Goal: Check status

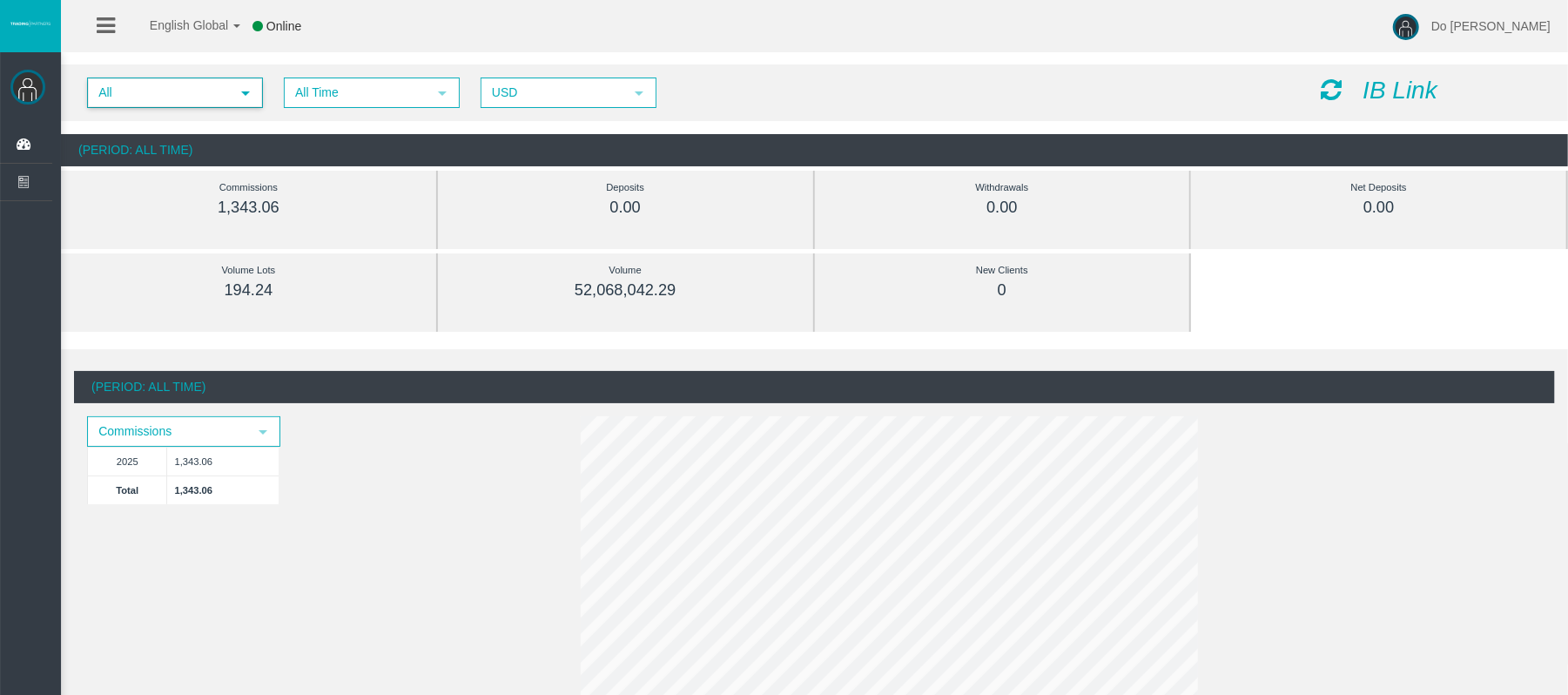
click at [235, 95] on span "select" at bounding box center [245, 92] width 31 height 27
click at [213, 133] on li "IB11ars" at bounding box center [174, 147] width 172 height 28
click at [241, 98] on span "select" at bounding box center [245, 93] width 14 height 14
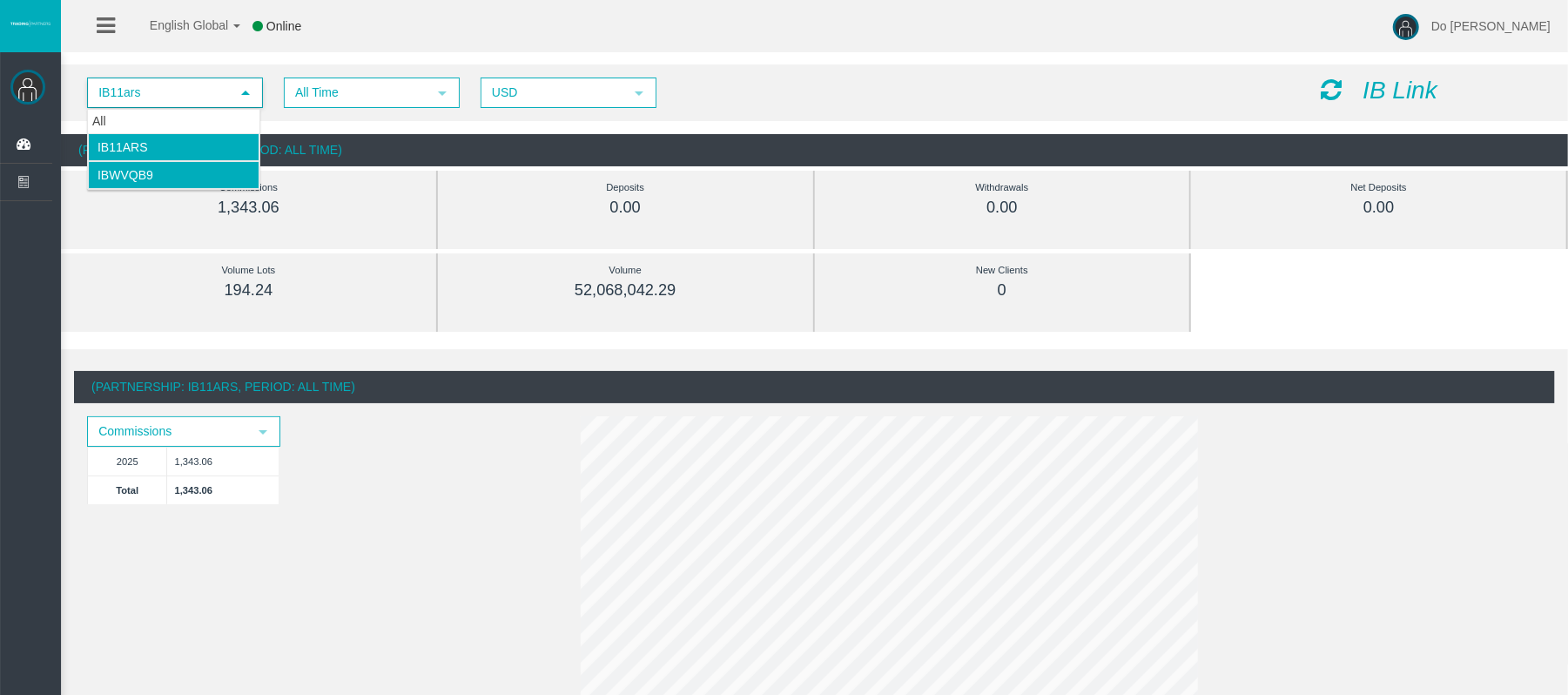
click at [204, 173] on li "IBwvqb9" at bounding box center [174, 174] width 172 height 28
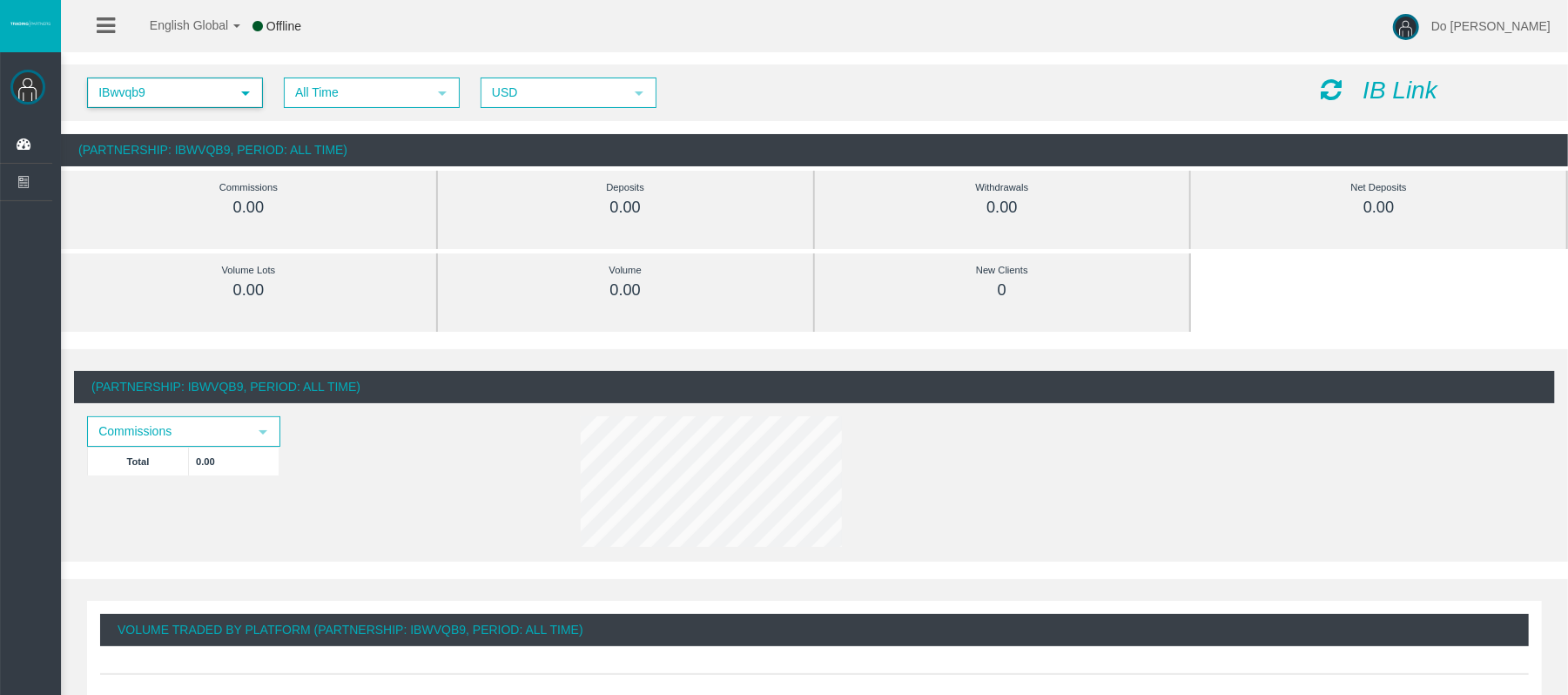
click at [209, 103] on span "IBwvqb9" at bounding box center [160, 92] width 141 height 27
click at [207, 133] on li "IB11ars" at bounding box center [174, 147] width 172 height 28
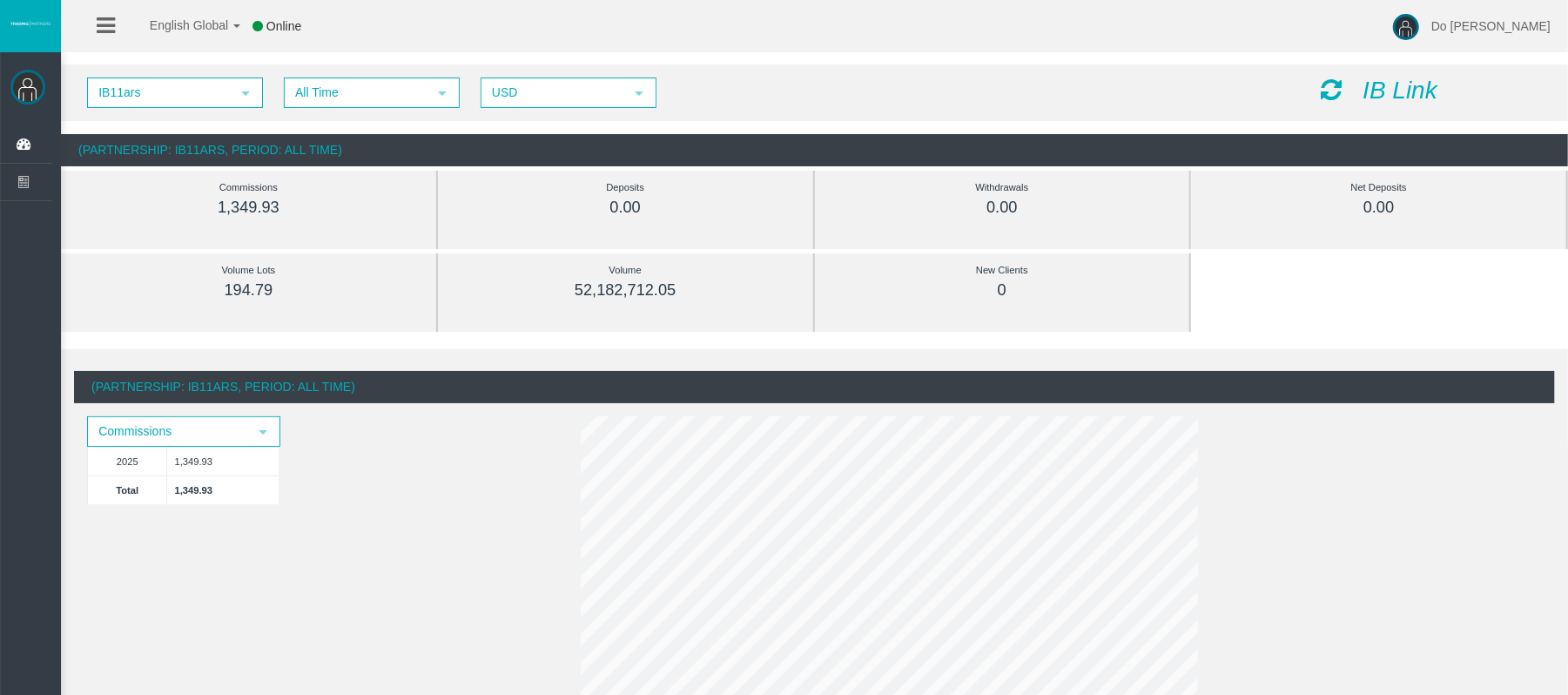
click at [301, 165] on div "(Partnership: IB11ars, Period: All Time)" at bounding box center [814, 150] width 1507 height 32
click at [502, 91] on span "USD" at bounding box center [553, 92] width 141 height 27
click at [223, 95] on span "IB11ars" at bounding box center [160, 92] width 141 height 27
click at [235, 101] on span "select" at bounding box center [245, 92] width 31 height 27
click at [625, 274] on div "Volume" at bounding box center [625, 271] width 297 height 20
